Goal: Transaction & Acquisition: Purchase product/service

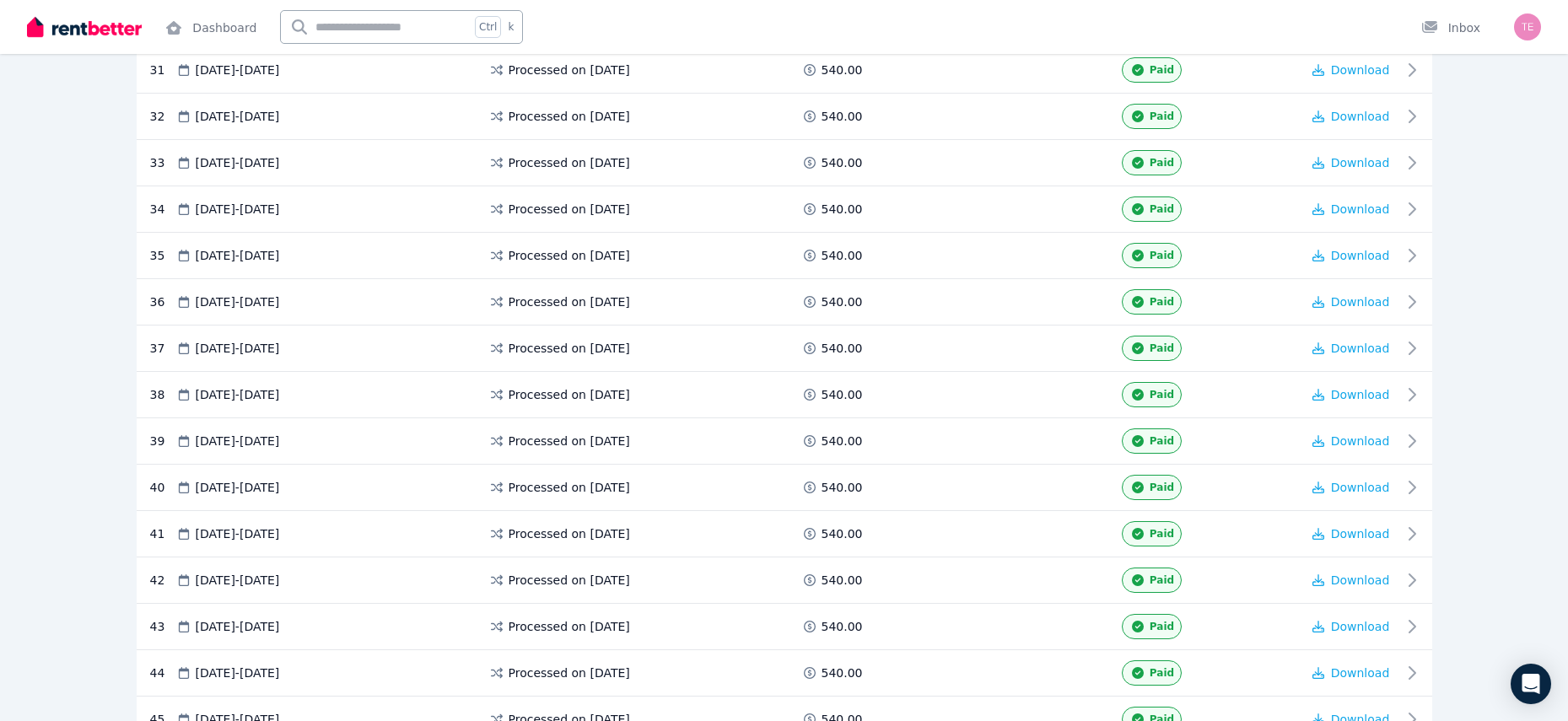
scroll to position [2204, 0]
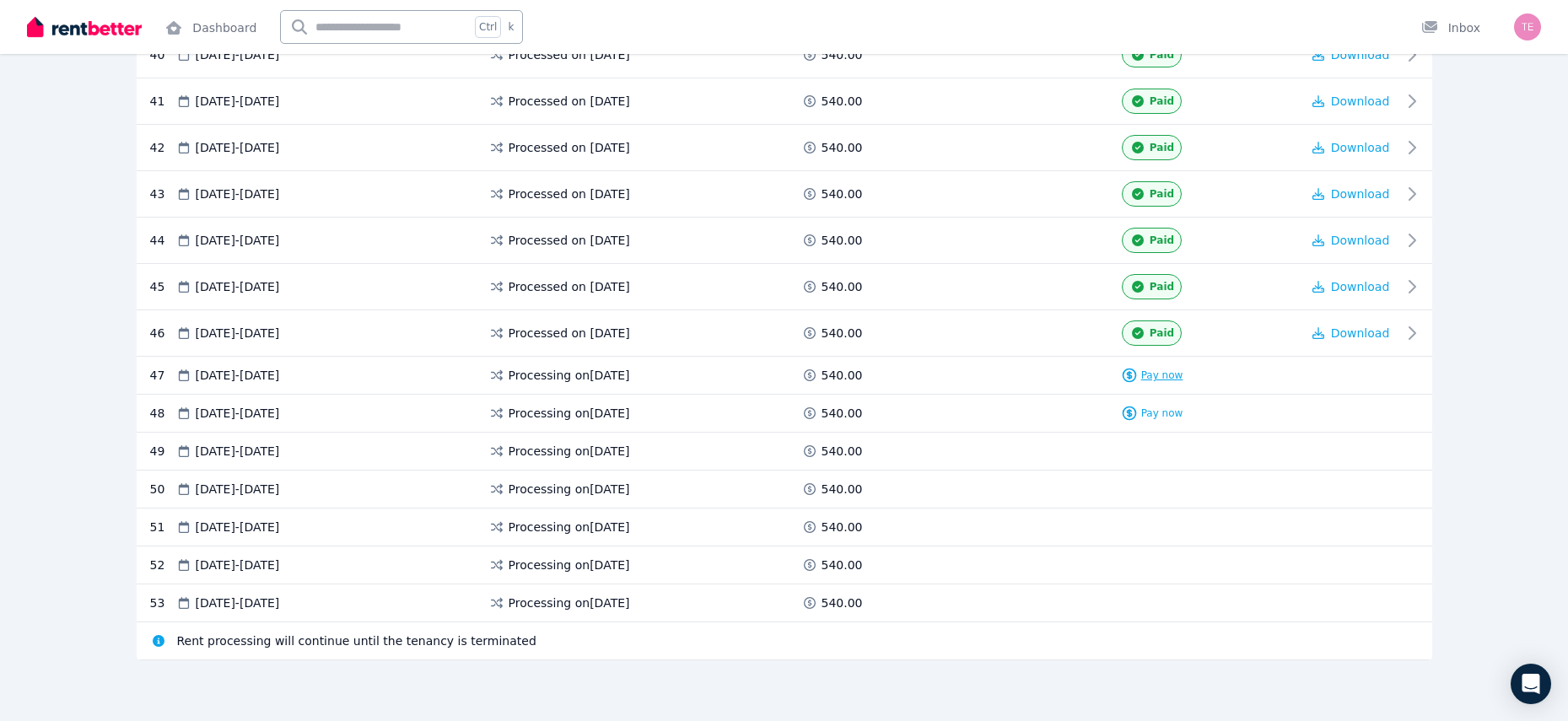
click at [1164, 380] on span "Pay now" at bounding box center [1162, 374] width 42 height 13
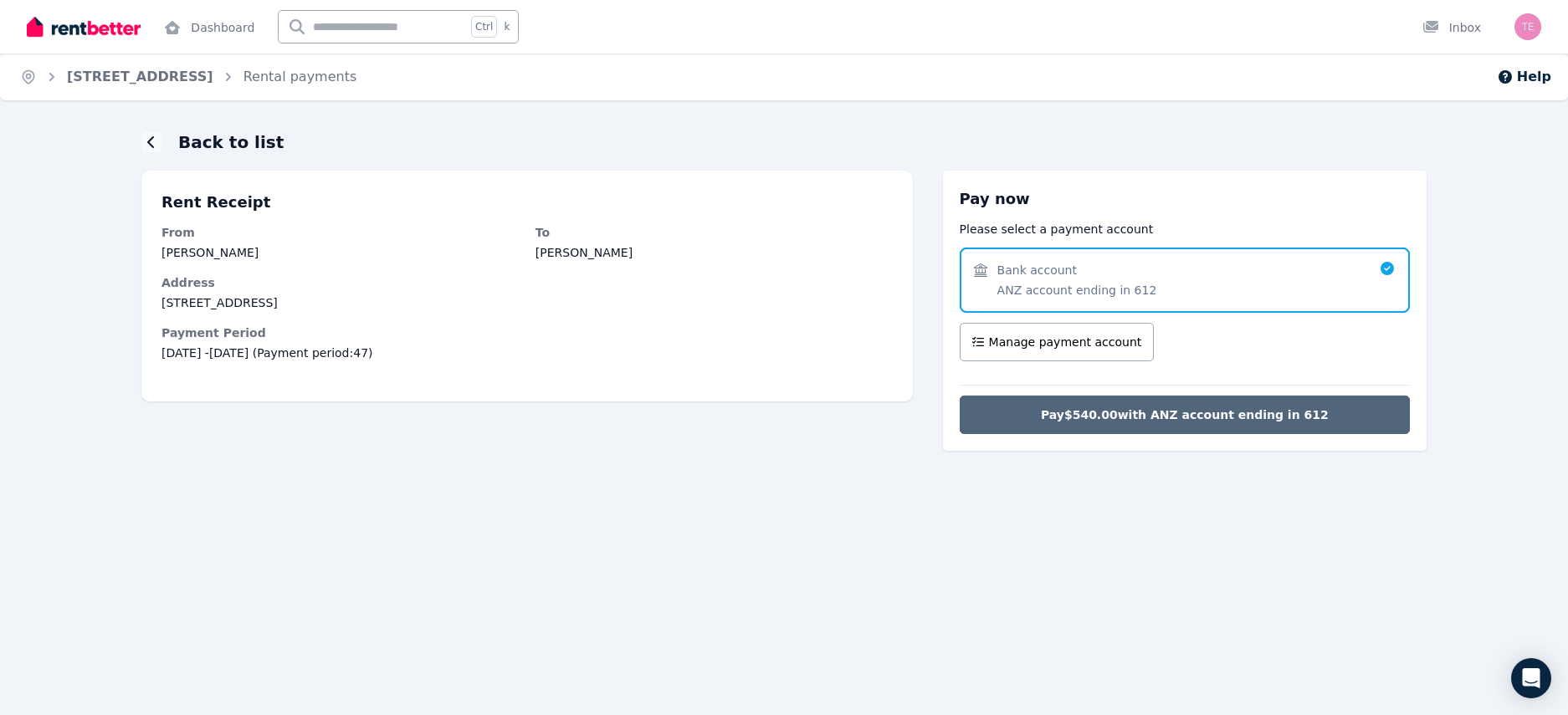
click at [1158, 418] on span "Pay $540.00 with ANZ account ending in 612" at bounding box center [1185, 414] width 288 height 16
